Goal: Task Accomplishment & Management: Manage account settings

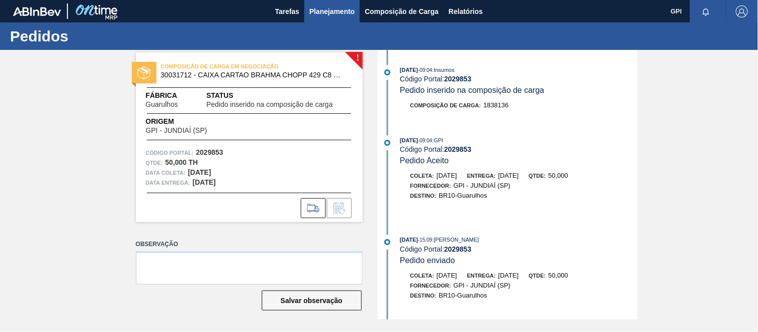
click at [348, 8] on span "Planejamento" at bounding box center [331, 11] width 45 height 12
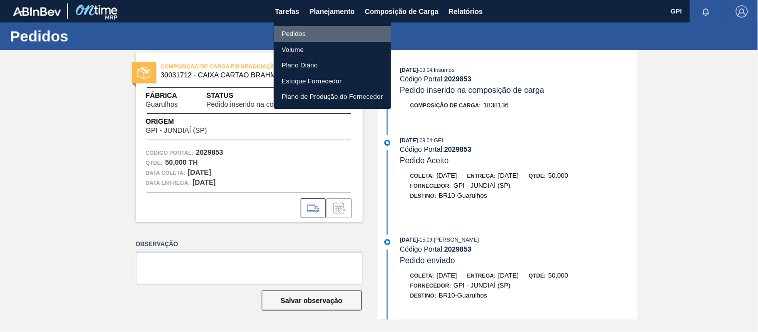
click at [301, 27] on li "Pedidos" at bounding box center [332, 34] width 117 height 16
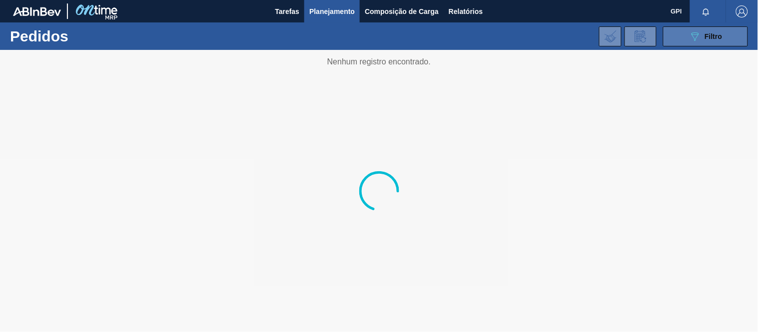
click at [687, 43] on button "089F7B8B-B2A5-4AFE-B5C0-19BA573D28AC Filtro" at bounding box center [705, 36] width 85 height 20
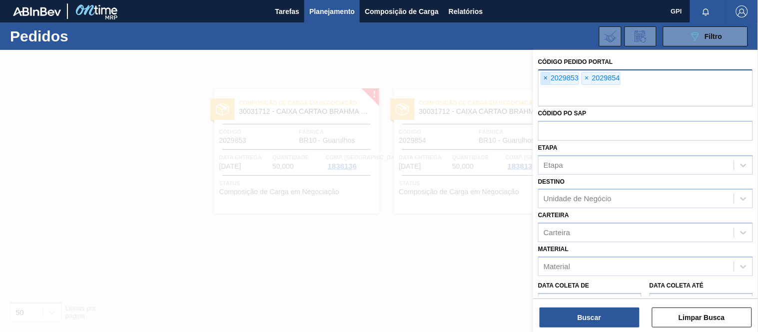
click at [546, 79] on span "×" at bounding box center [545, 78] width 9 height 12
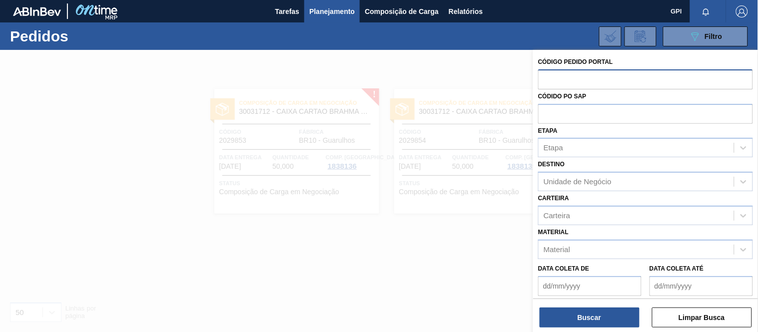
click at [546, 79] on input "text" at bounding box center [645, 78] width 215 height 19
paste input "2018564"
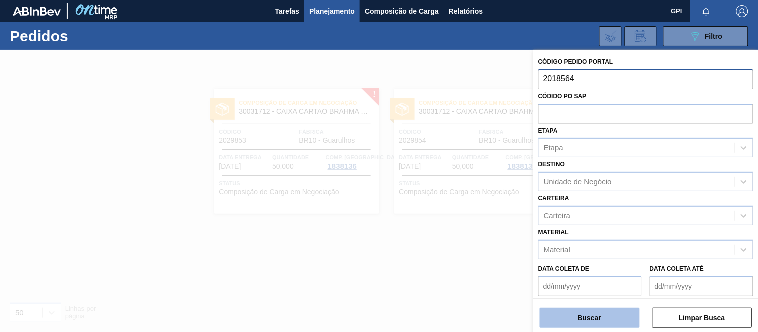
type input "2018564"
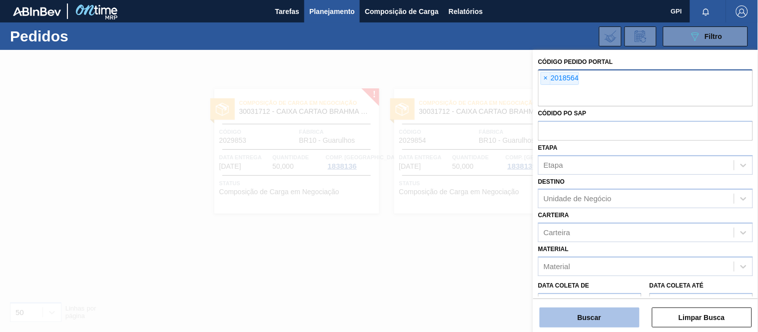
click at [611, 314] on button "Buscar" at bounding box center [589, 318] width 100 height 20
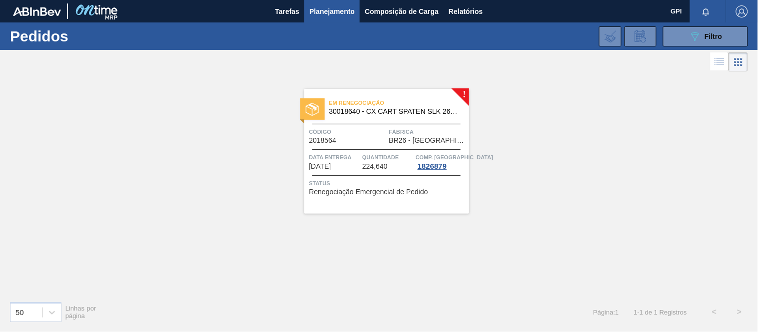
click at [371, 114] on span "30018640 - CX CART SPATEN SLK 269C8 429 276G" at bounding box center [395, 111] width 132 height 7
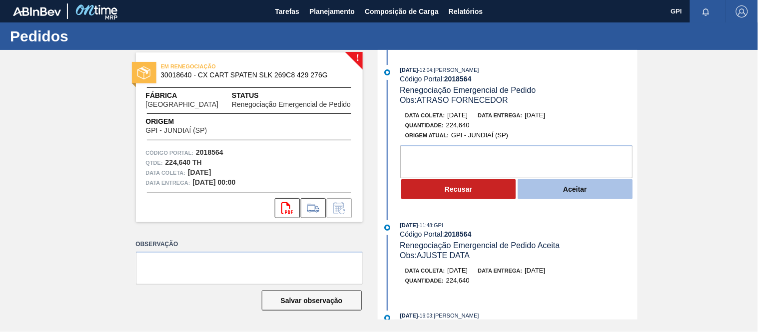
click at [545, 191] on button "Aceitar" at bounding box center [574, 189] width 115 height 20
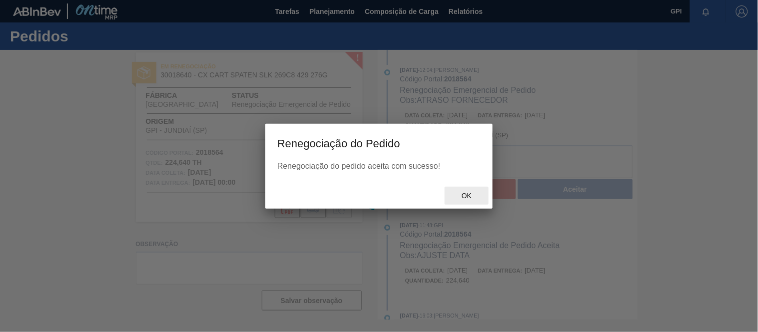
click at [473, 197] on span "Ok" at bounding box center [466, 196] width 26 height 8
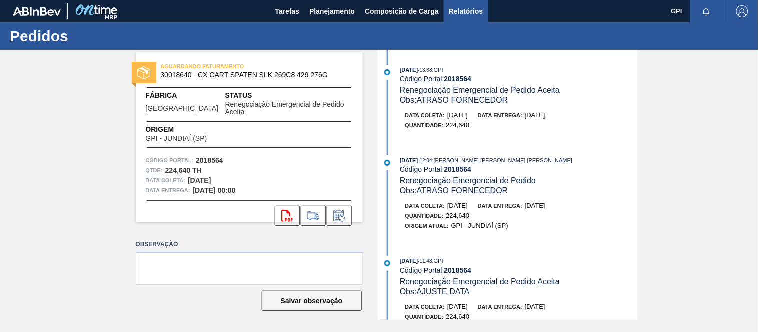
click at [487, 11] on button "Relatórios" at bounding box center [466, 11] width 44 height 22
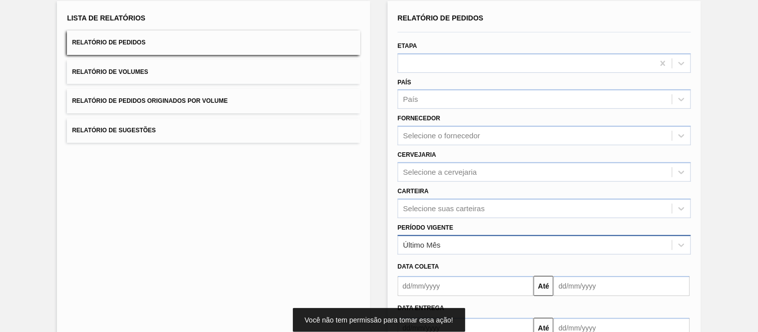
scroll to position [74, 0]
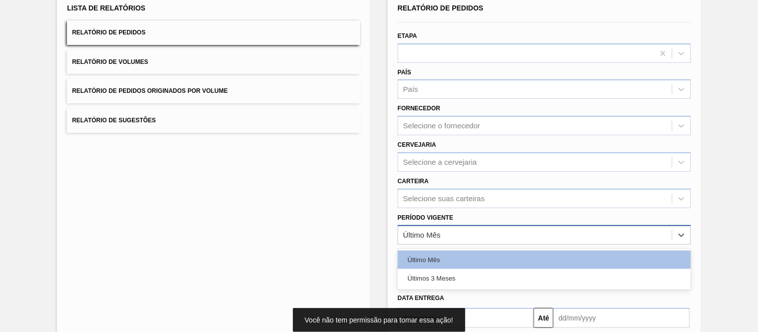
click at [536, 228] on div "Último Mês" at bounding box center [535, 235] width 274 height 14
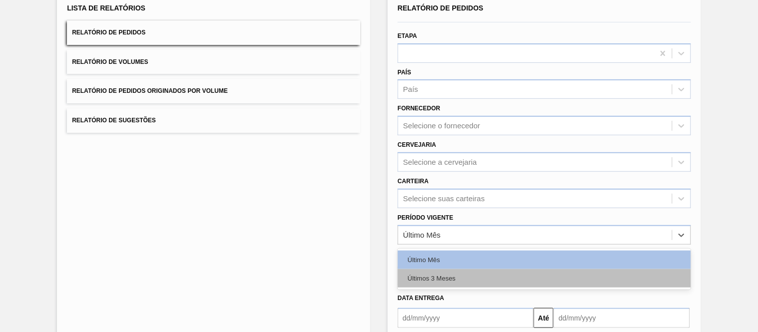
click at [490, 271] on div "Últimos 3 Meses" at bounding box center [544, 278] width 293 height 18
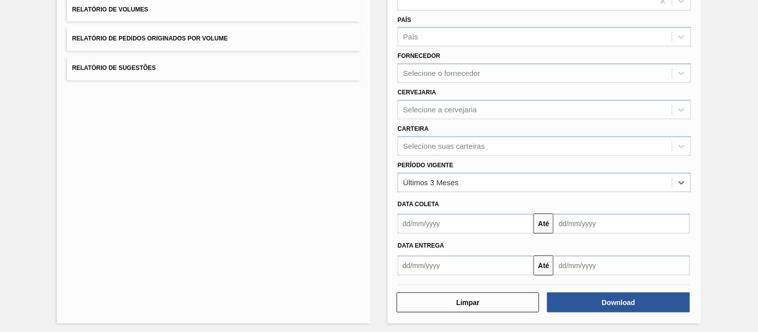
scroll to position [127, 0]
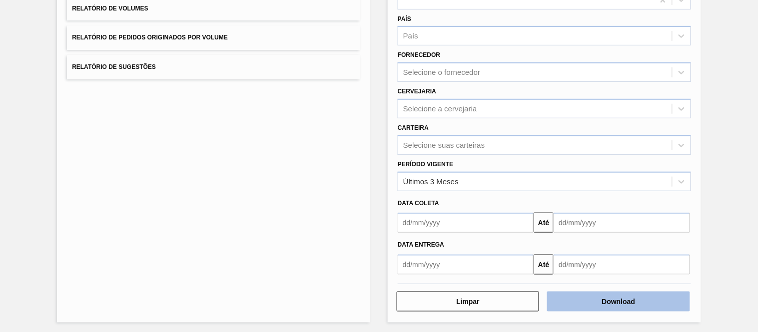
click at [620, 301] on button "Download" at bounding box center [618, 302] width 142 height 20
